Goal: Navigation & Orientation: Find specific page/section

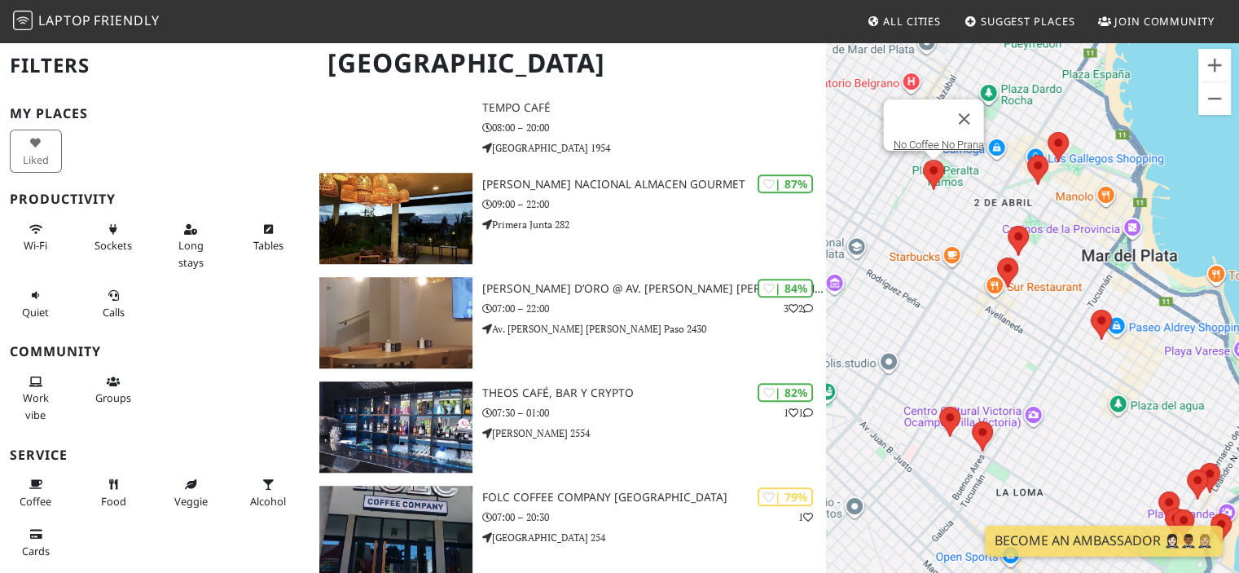
scroll to position [1140, 0]
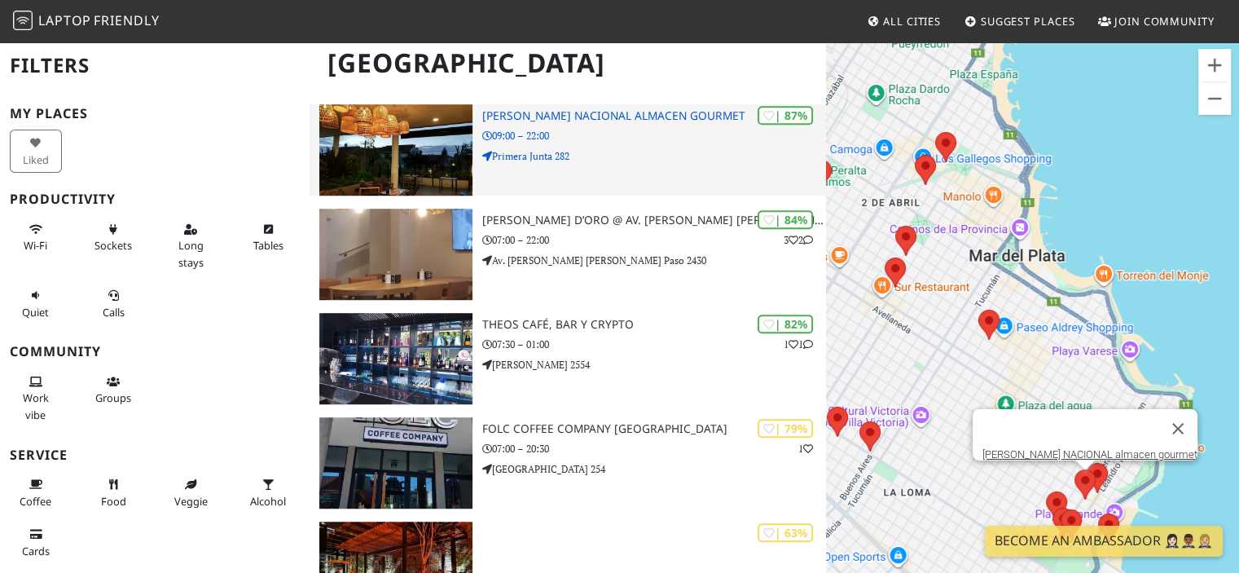
click at [605, 116] on h3 "MERCADO NACIONAL almacen gourmet" at bounding box center [654, 116] width 345 height 14
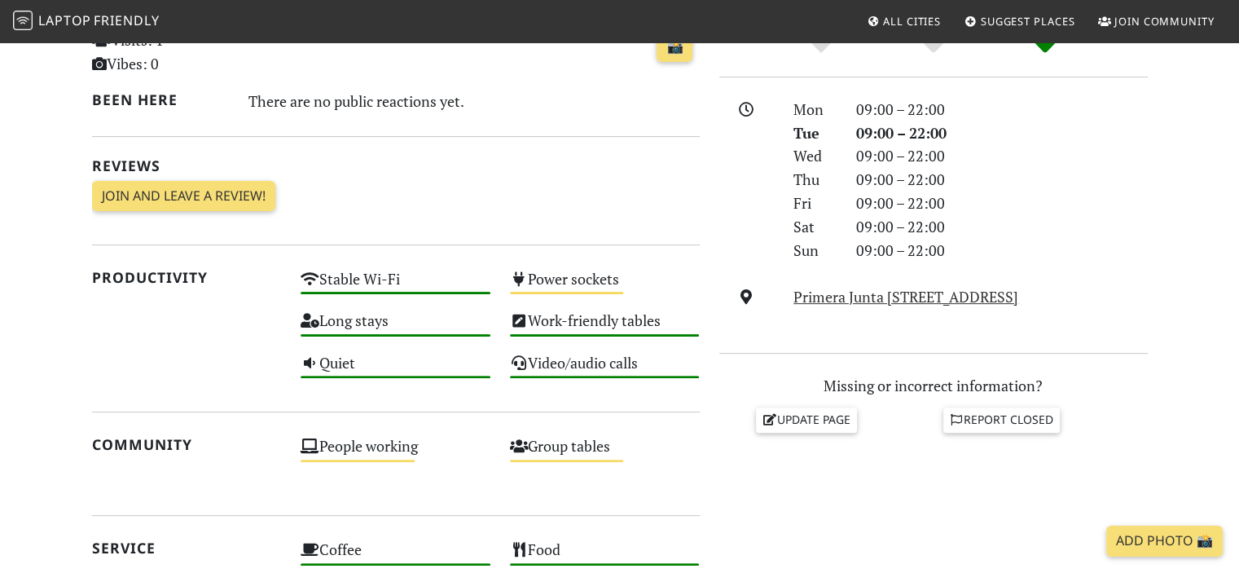
scroll to position [13, 0]
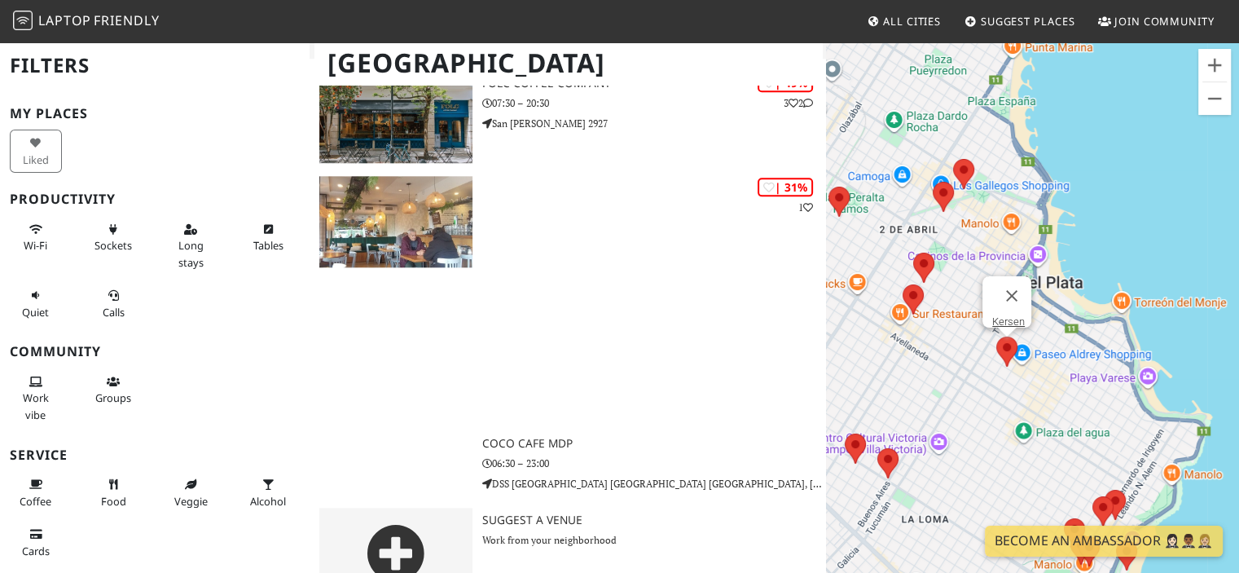
scroll to position [1959, 0]
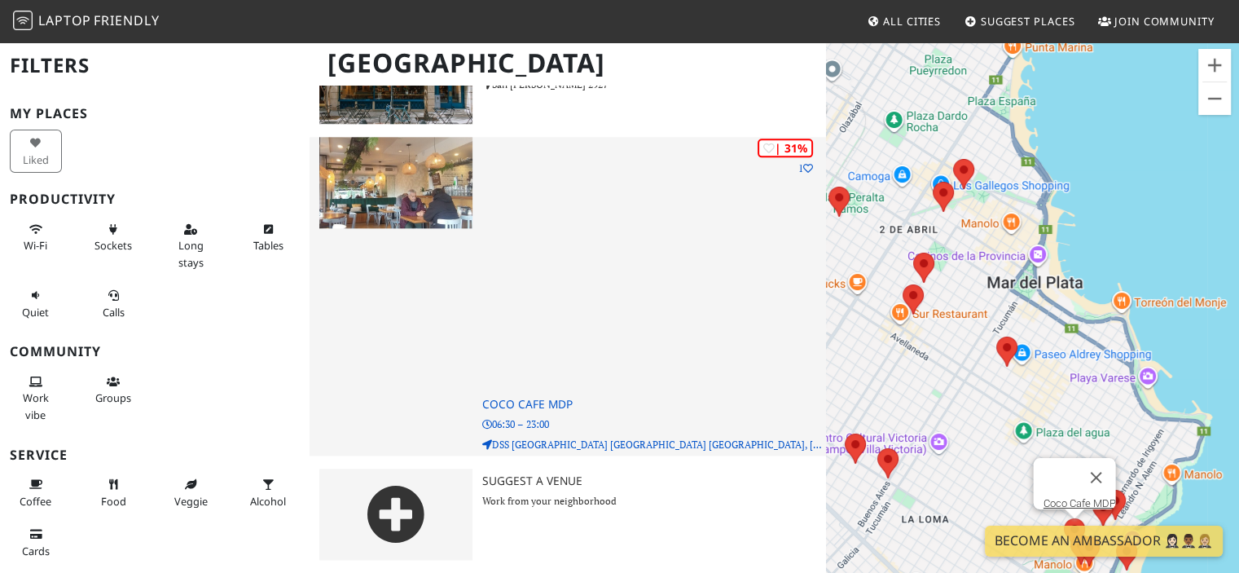
click at [503, 410] on h3 "Coco Cafe MDP" at bounding box center [654, 404] width 345 height 14
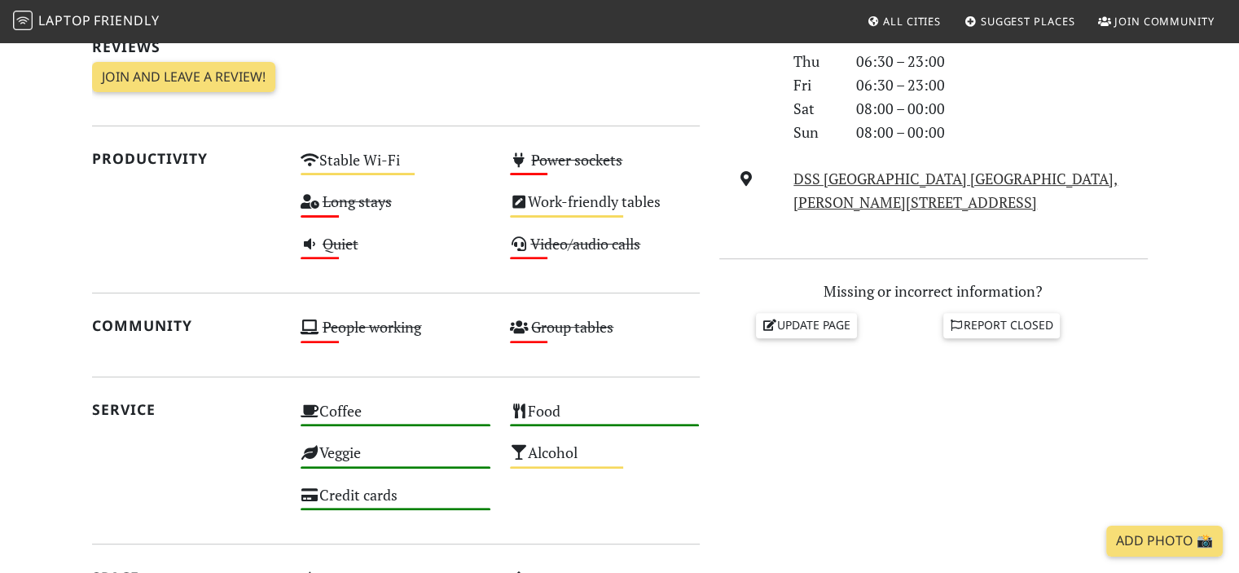
scroll to position [489, 0]
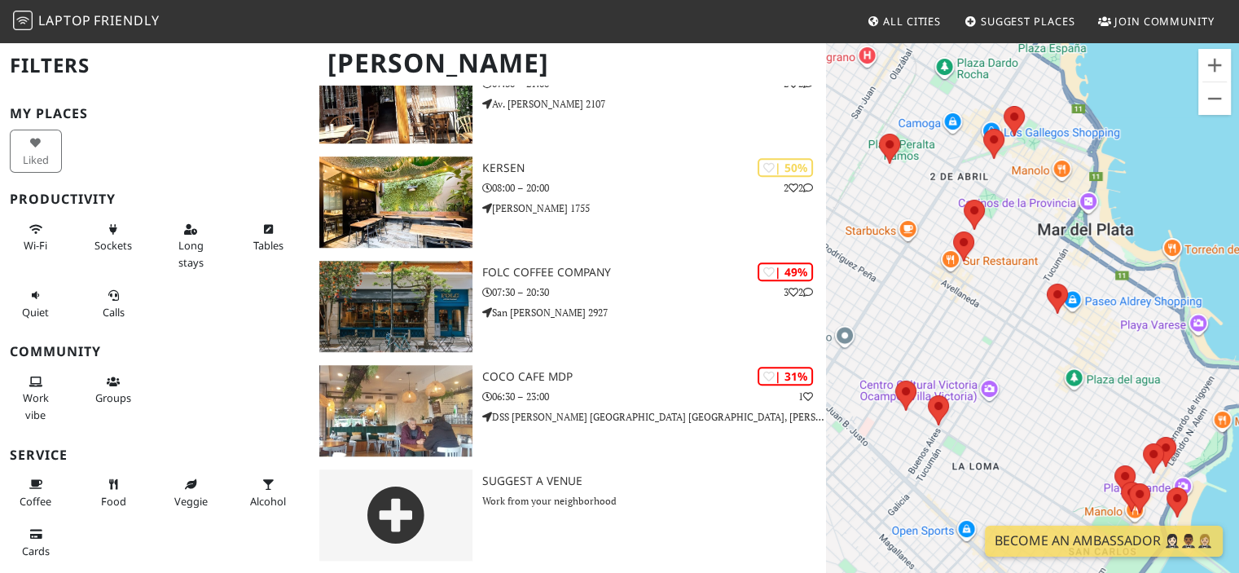
scroll to position [1240, 0]
